Goal: Check status: Check status

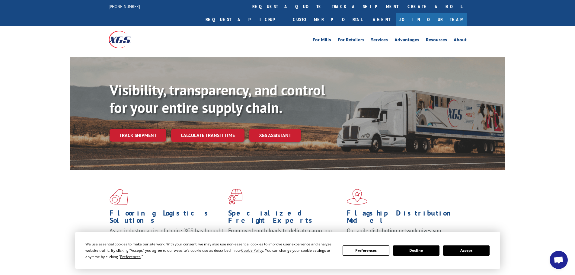
scroll to position [600, 0]
click at [327, 9] on link "track a shipment" at bounding box center [365, 6] width 76 height 13
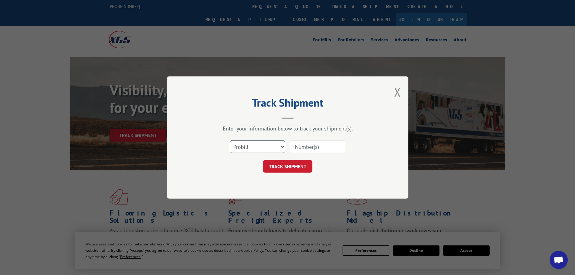
drag, startPoint x: 281, startPoint y: 146, endPoint x: 268, endPoint y: 150, distance: 14.3
click at [281, 146] on select "Select category... Probill BOL PO" at bounding box center [258, 146] width 56 height 13
click at [230, 140] on select "Select category... Probill BOL PO" at bounding box center [258, 146] width 56 height 13
click at [329, 150] on input at bounding box center [318, 146] width 56 height 13
click at [325, 144] on input at bounding box center [318, 146] width 56 height 13
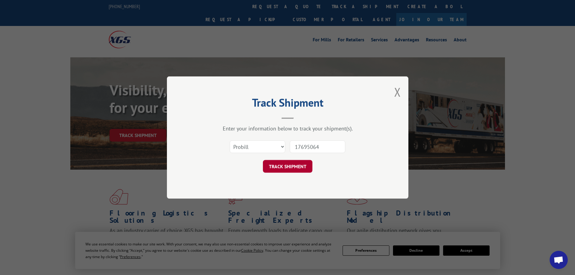
type input "17695064"
click at [287, 168] on button "TRACK SHIPMENT" at bounding box center [288, 166] width 50 height 13
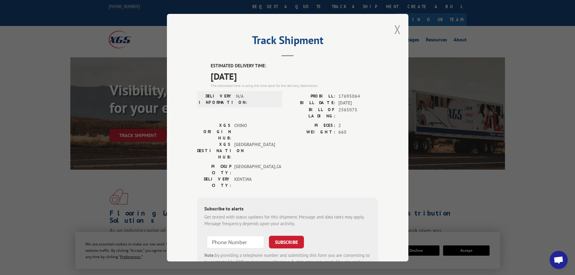
click at [395, 26] on button "Close modal" at bounding box center [397, 29] width 7 height 16
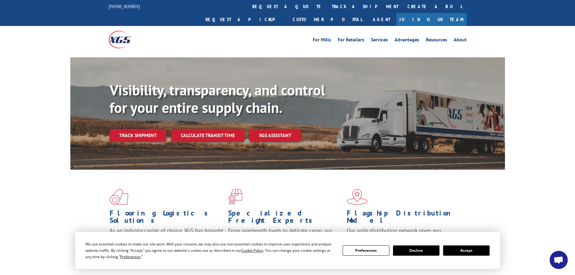
scroll to position [600, 0]
click at [367, 13] on link "Customer Portal" at bounding box center [327, 19] width 79 height 13
